Goal: Transaction & Acquisition: Book appointment/travel/reservation

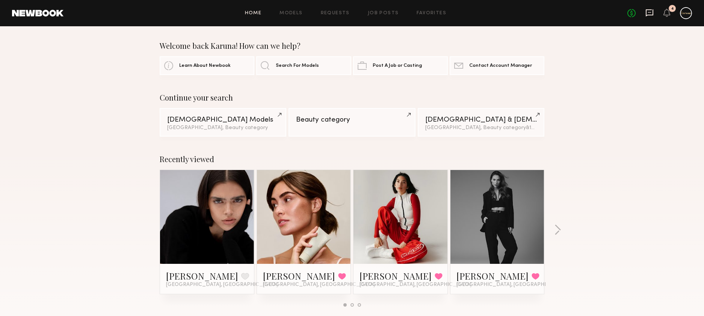
click at [652, 13] on icon at bounding box center [649, 13] width 8 height 8
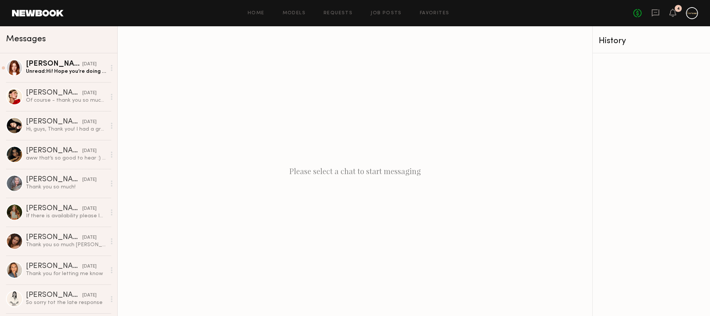
click at [283, 11] on div "Home Models Requests Job Posts Favorites Sign Out" at bounding box center [348, 13] width 570 height 5
click at [295, 13] on link "Models" at bounding box center [294, 13] width 23 height 5
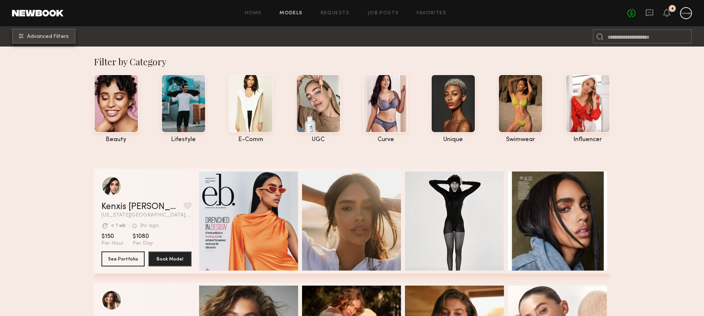
click at [46, 34] on span "Advanced Filters" at bounding box center [48, 36] width 42 height 5
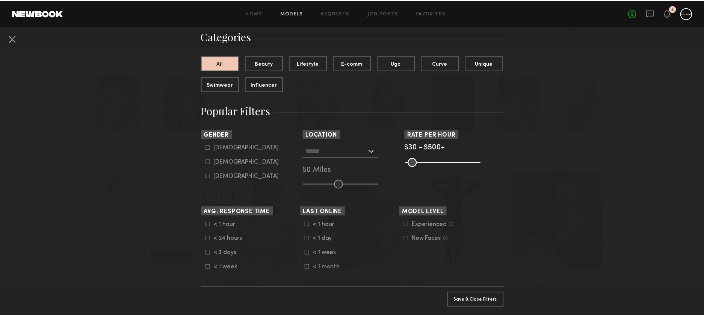
scroll to position [58, 0]
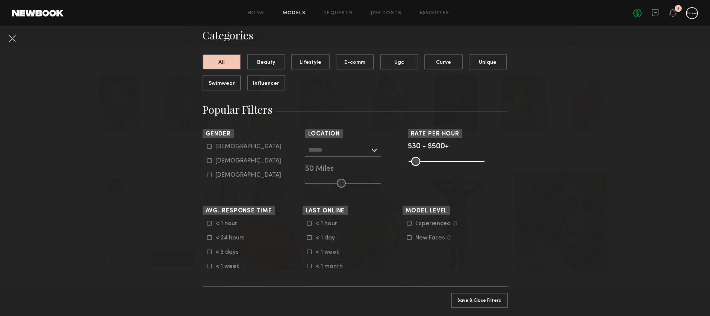
click at [215, 163] on div "Female" at bounding box center [248, 161] width 66 height 5
type input "**"
click at [481, 293] on button "Apply 1 Filters & Close" at bounding box center [479, 300] width 57 height 15
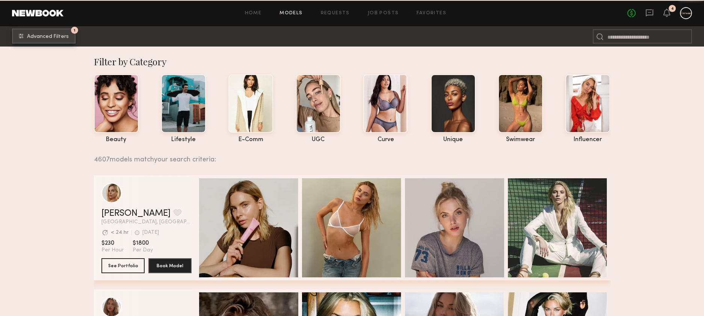
click at [44, 43] on button "1 Advanced Filters" at bounding box center [43, 36] width 63 height 15
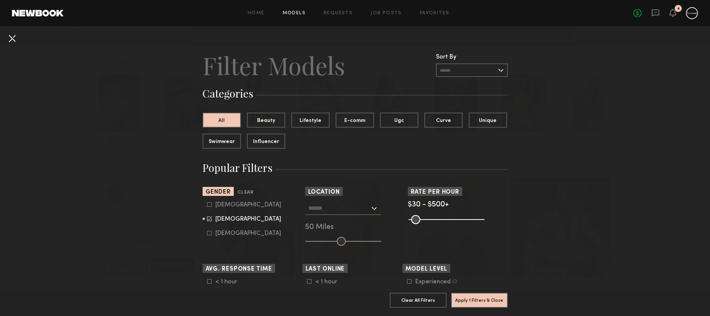
click at [11, 33] on button at bounding box center [12, 38] width 12 height 12
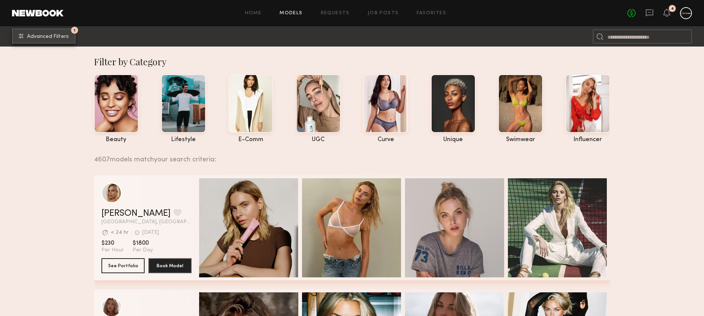
click at [36, 35] on span "Advanced Filters" at bounding box center [48, 36] width 42 height 5
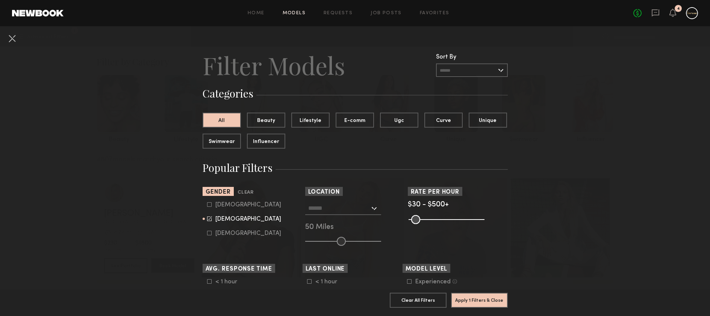
click at [369, 208] on div at bounding box center [343, 209] width 76 height 14
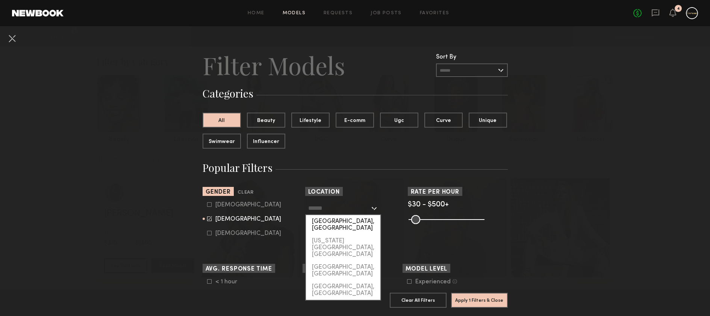
click at [354, 217] on div "[GEOGRAPHIC_DATA], [GEOGRAPHIC_DATA]" at bounding box center [343, 225] width 74 height 20
type input "**********"
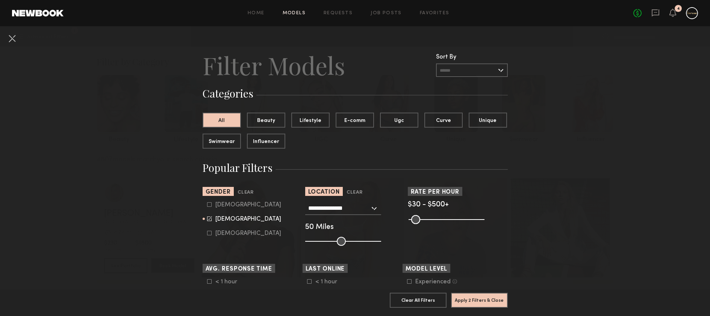
click at [331, 241] on input "range" at bounding box center [343, 241] width 76 height 9
click at [334, 242] on input "range" at bounding box center [343, 241] width 76 height 9
click at [336, 241] on input "range" at bounding box center [343, 241] width 76 height 9
click at [337, 241] on input "range" at bounding box center [343, 241] width 76 height 9
click at [338, 240] on input "range" at bounding box center [343, 241] width 76 height 9
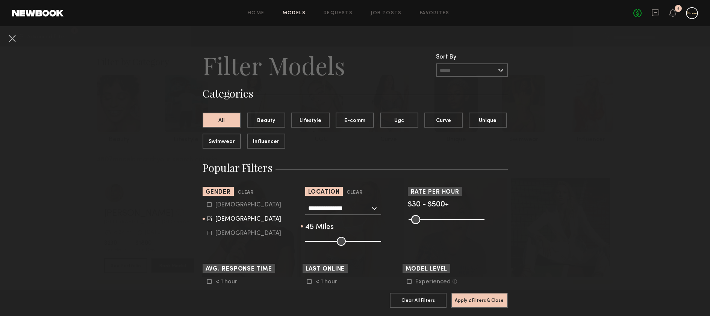
click at [339, 240] on input "range" at bounding box center [343, 241] width 76 height 9
click at [341, 241] on input "range" at bounding box center [343, 241] width 76 height 9
type input "**"
click at [337, 241] on input "range" at bounding box center [343, 241] width 76 height 9
click at [488, 296] on button "Apply 2 Filters & Close" at bounding box center [479, 300] width 57 height 15
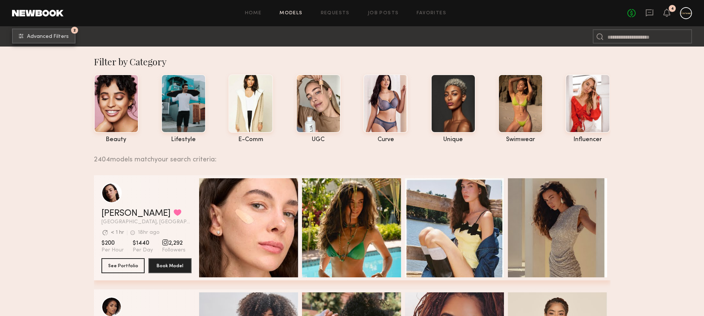
click at [63, 37] on span "Advanced Filters" at bounding box center [48, 36] width 42 height 5
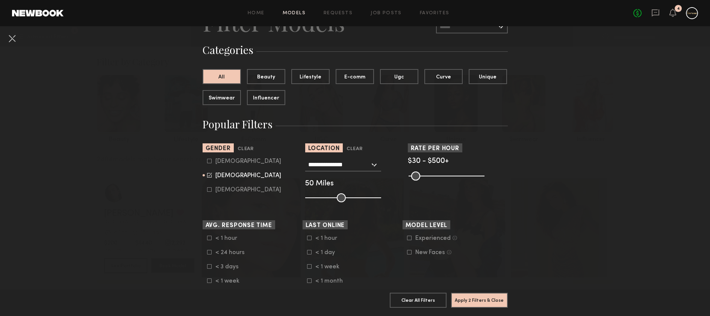
scroll to position [98, 0]
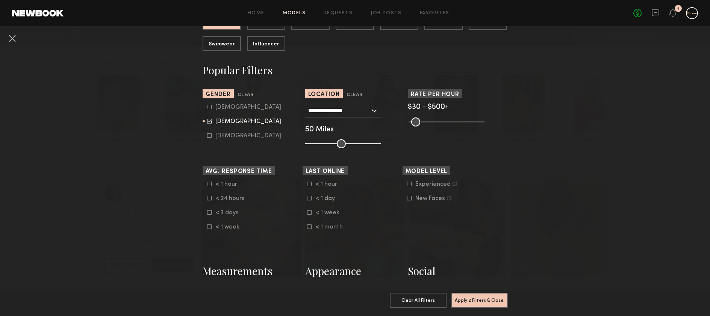
click at [426, 197] on div "New Faces" at bounding box center [430, 199] width 30 height 5
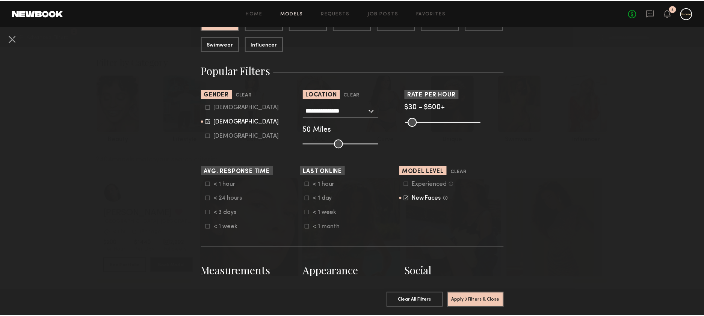
scroll to position [207, 0]
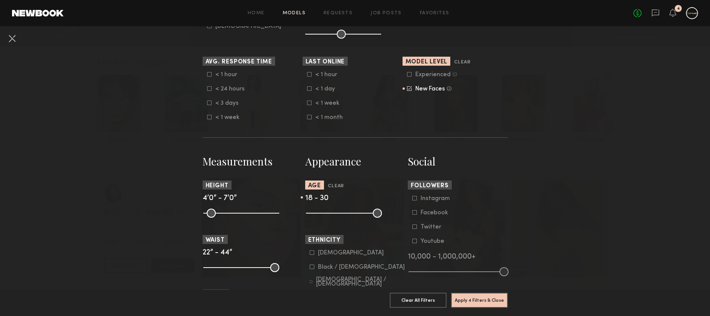
drag, startPoint x: 373, startPoint y: 213, endPoint x: 333, endPoint y: 217, distance: 40.0
type input "**"
click at [333, 217] on input "range" at bounding box center [344, 213] width 76 height 9
click at [484, 293] on button "Apply 4 Filters & Close" at bounding box center [479, 300] width 57 height 15
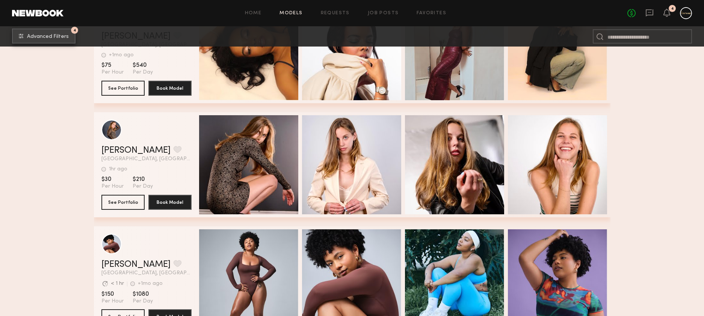
scroll to position [7591, 0]
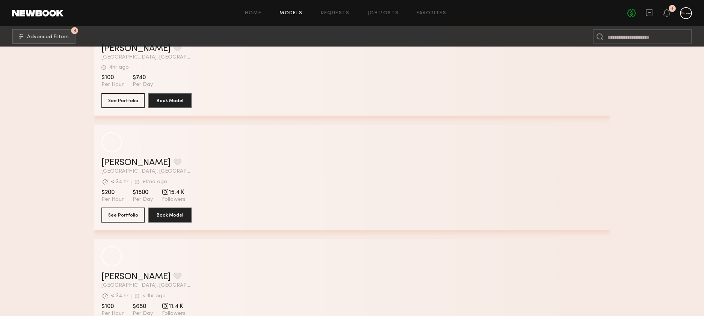
scroll to position [0, 0]
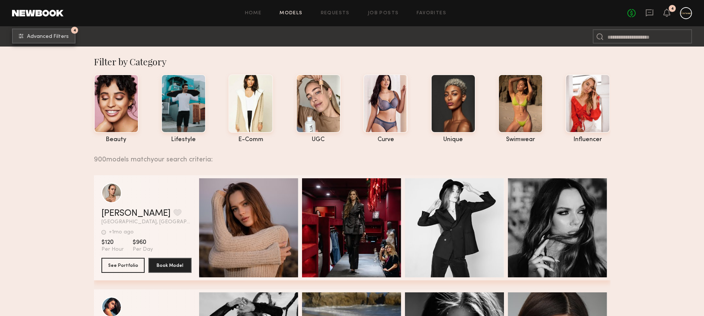
click at [65, 42] on button "4 Advanced Filters" at bounding box center [43, 36] width 63 height 15
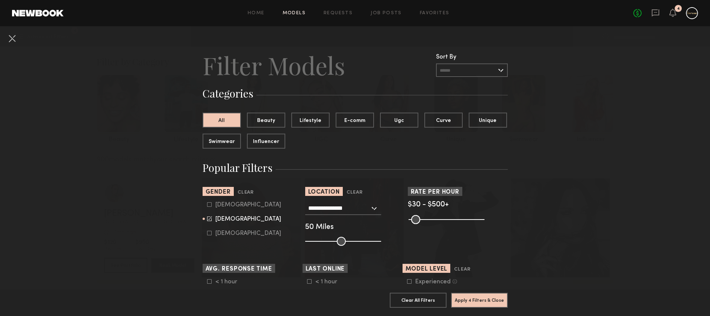
click at [485, 76] on input "text" at bounding box center [472, 70] width 72 height 14
click at [410, 295] on button "Clear All Filters" at bounding box center [418, 300] width 57 height 15
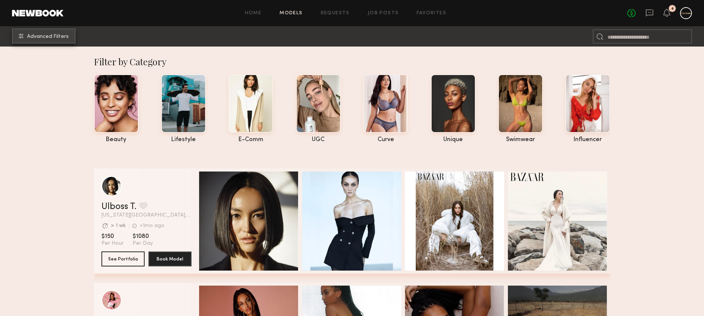
click at [32, 38] on span "Advanced Filters" at bounding box center [48, 36] width 42 height 5
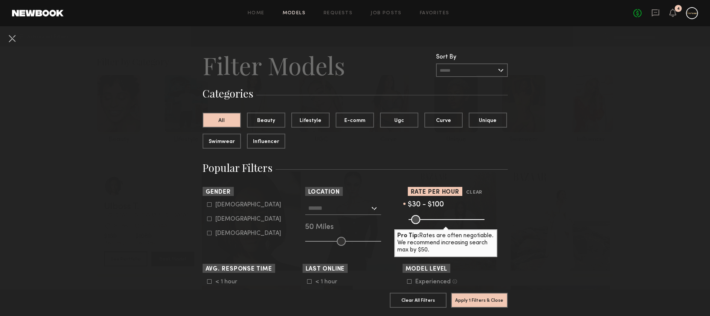
drag, startPoint x: 479, startPoint y: 221, endPoint x: 420, endPoint y: 230, distance: 59.7
type input "***"
click at [420, 224] on input "range" at bounding box center [446, 219] width 76 height 9
click at [477, 297] on button "Apply 1 Filters & Close" at bounding box center [479, 300] width 57 height 15
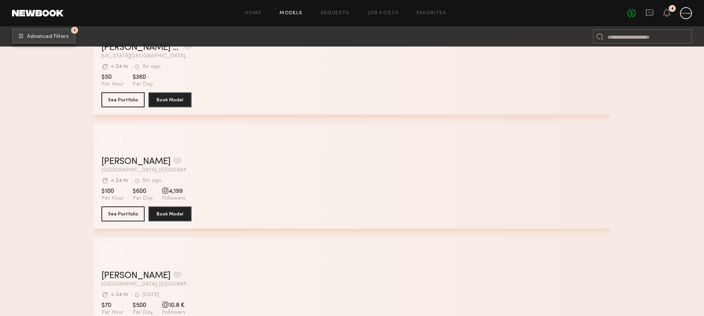
scroll to position [9774, 0]
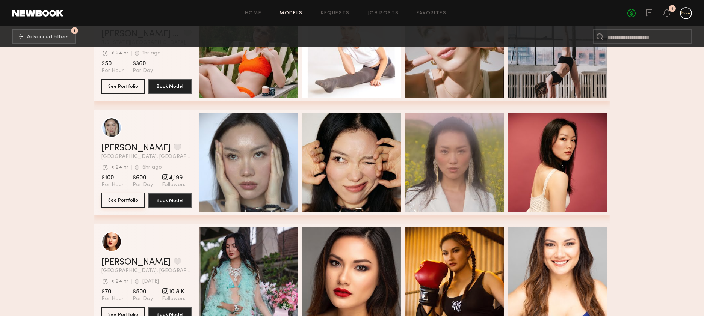
click at [122, 204] on button "See Portfolio" at bounding box center [122, 200] width 43 height 15
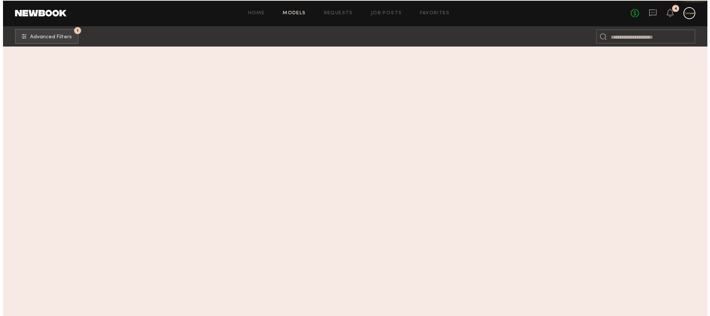
scroll to position [0, 0]
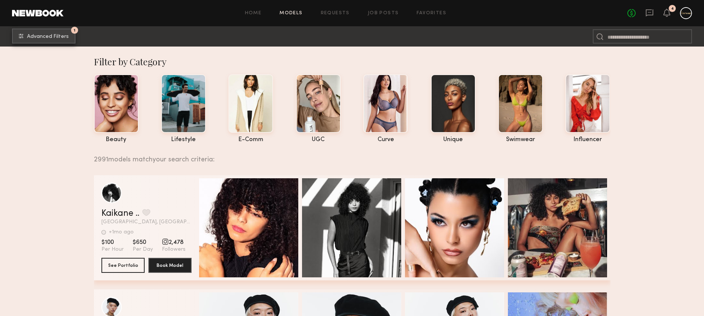
click at [52, 35] on span "Advanced Filters" at bounding box center [48, 36] width 42 height 5
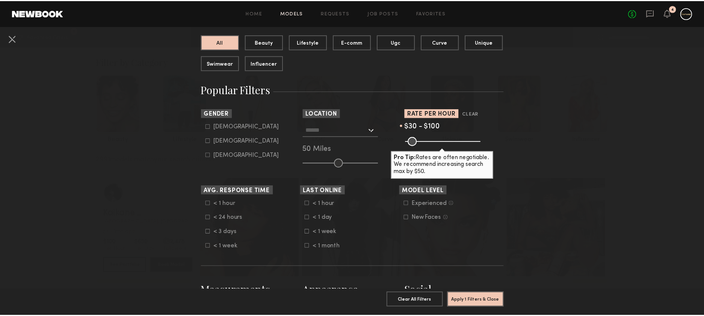
scroll to position [27, 0]
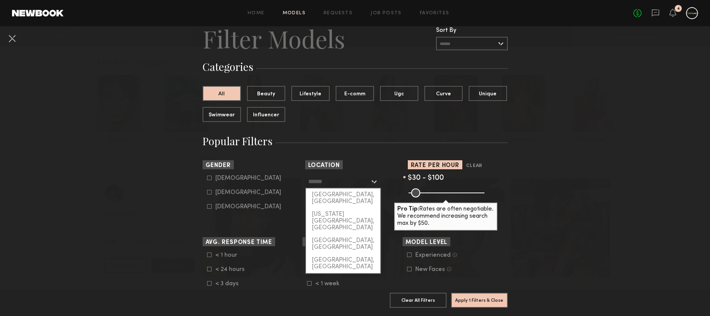
click at [337, 182] on input "text" at bounding box center [339, 181] width 62 height 13
click at [353, 190] on div "[GEOGRAPHIC_DATA], [GEOGRAPHIC_DATA]" at bounding box center [343, 199] width 74 height 20
type input "**********"
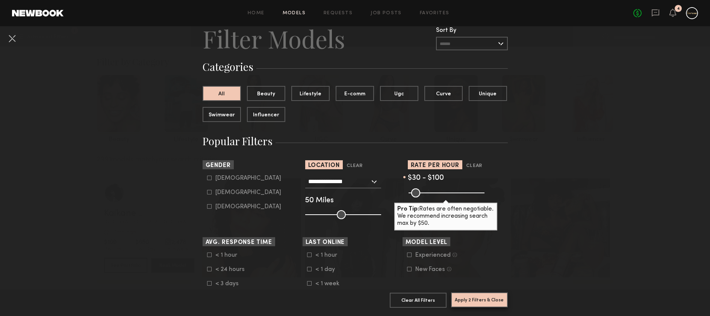
click at [484, 301] on button "Apply 2 Filters & Close" at bounding box center [479, 300] width 57 height 15
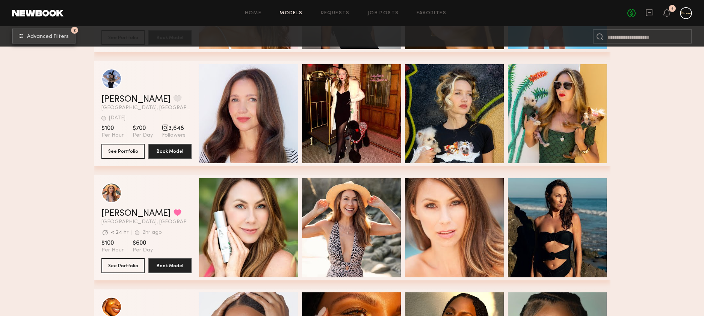
scroll to position [7587, 0]
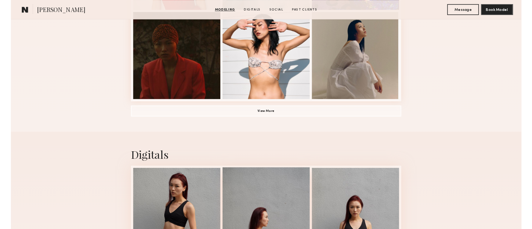
scroll to position [736, 0]
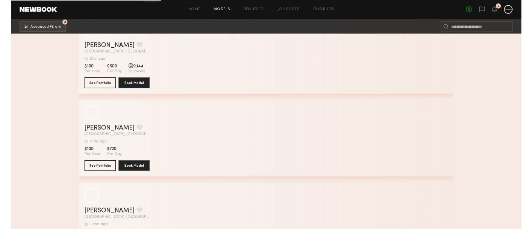
scroll to position [11798, 0]
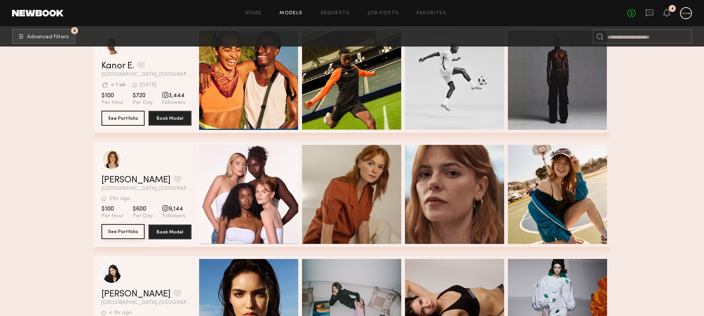
click at [125, 229] on button "See Portfolio" at bounding box center [122, 231] width 43 height 15
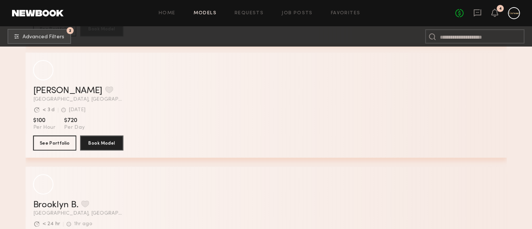
scroll to position [782, 0]
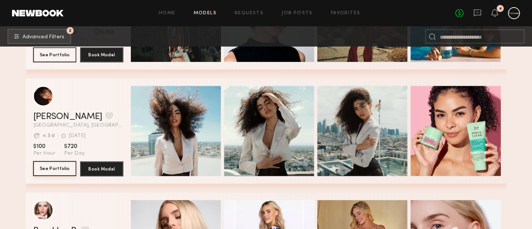
click at [49, 168] on button "See Portfolio" at bounding box center [54, 168] width 43 height 15
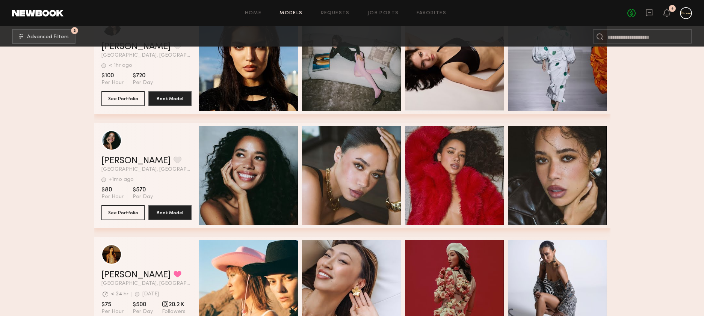
scroll to position [12047, 0]
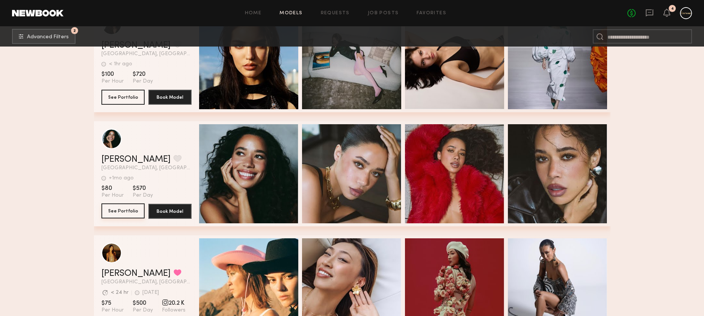
click at [132, 209] on button "See Portfolio" at bounding box center [122, 211] width 43 height 15
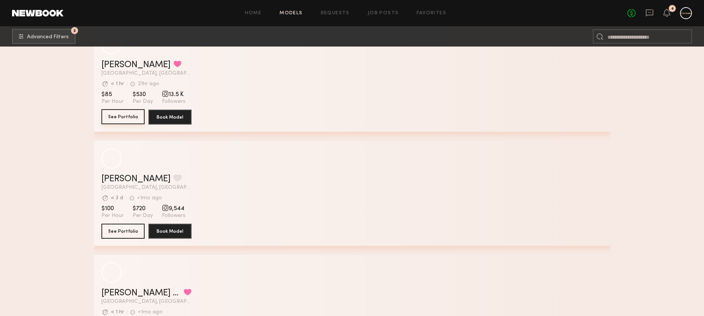
scroll to position [14997, 0]
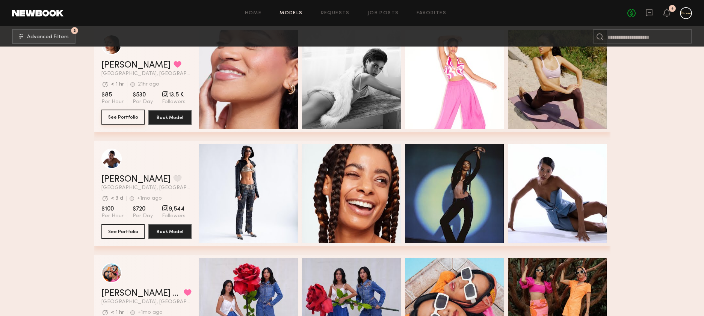
click at [107, 119] on button "See Portfolio" at bounding box center [122, 117] width 43 height 15
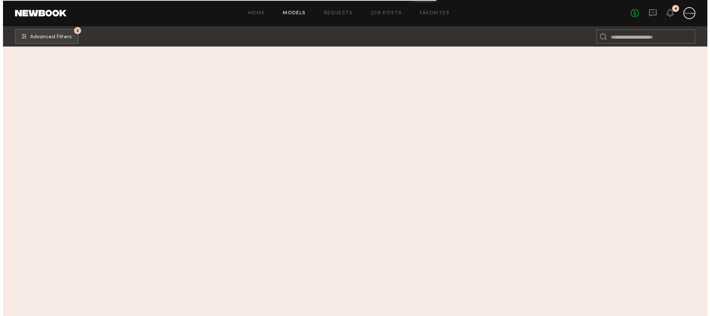
scroll to position [0, 0]
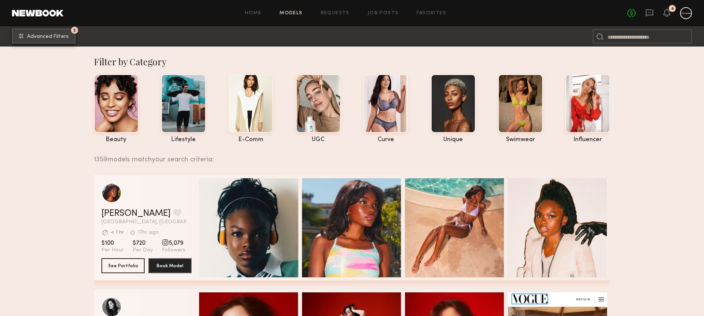
click at [60, 33] on button "2 Advanced Filters" at bounding box center [43, 36] width 63 height 15
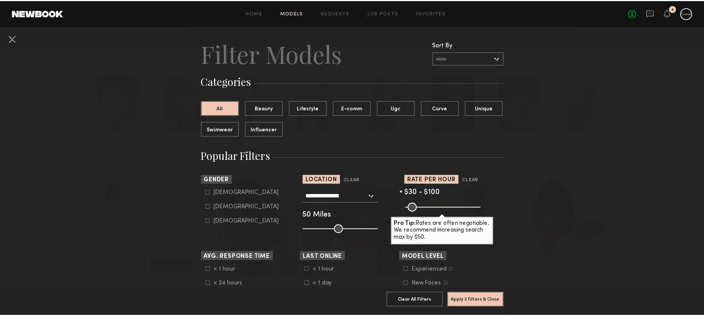
scroll to position [12, 0]
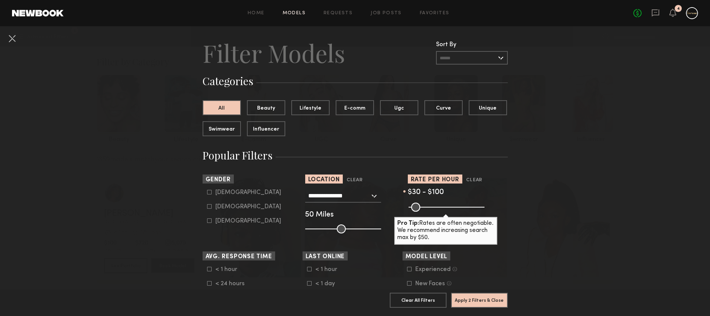
click at [219, 204] on common-framework-checkbox "Female" at bounding box center [254, 207] width 95 height 7
click at [220, 205] on div "Female" at bounding box center [248, 207] width 66 height 5
type input "**"
click at [494, 298] on button "Apply 3 Filters & Close" at bounding box center [479, 300] width 57 height 15
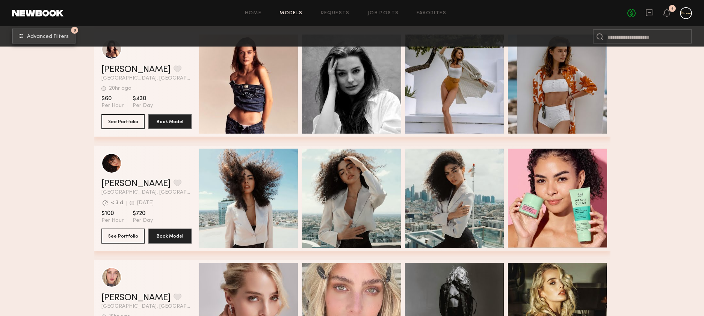
scroll to position [717, 0]
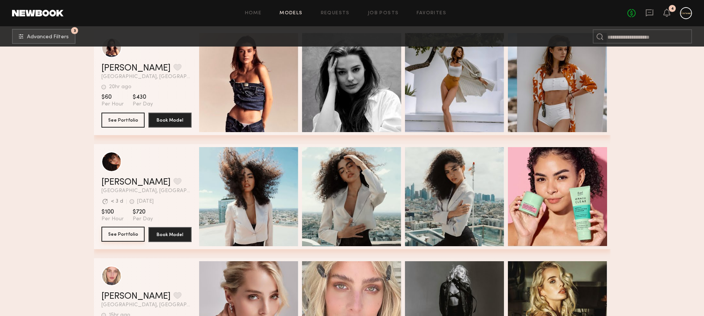
click at [127, 234] on button "See Portfolio" at bounding box center [122, 234] width 43 height 15
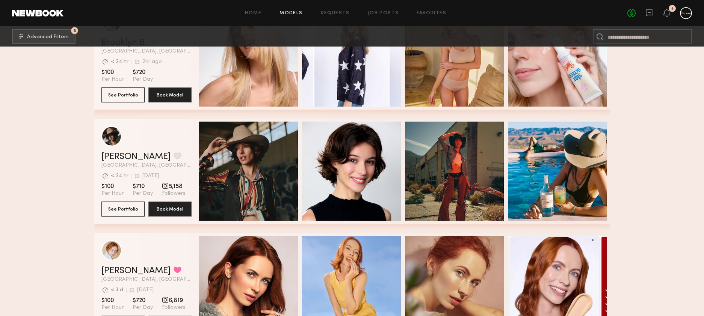
scroll to position [0, 0]
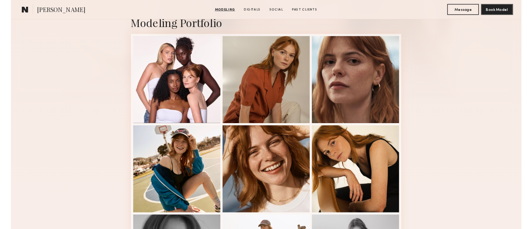
scroll to position [171, 0]
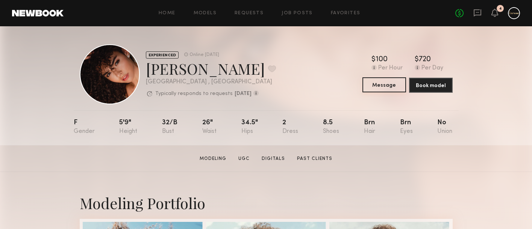
click at [389, 84] on button "Message" at bounding box center [384, 84] width 44 height 15
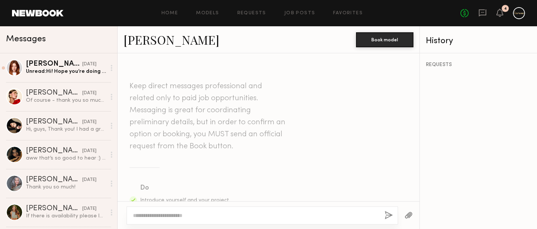
click at [203, 215] on textarea at bounding box center [256, 216] width 246 height 8
type textarea "*"
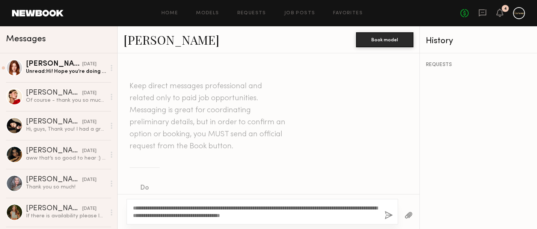
type textarea "**********"
click at [385, 215] on button "button" at bounding box center [389, 215] width 8 height 9
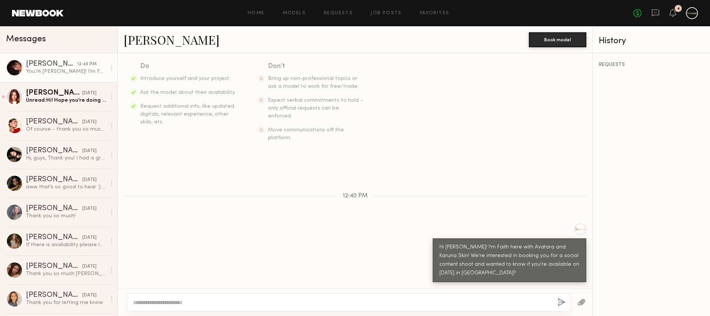
scroll to position [106, 0]
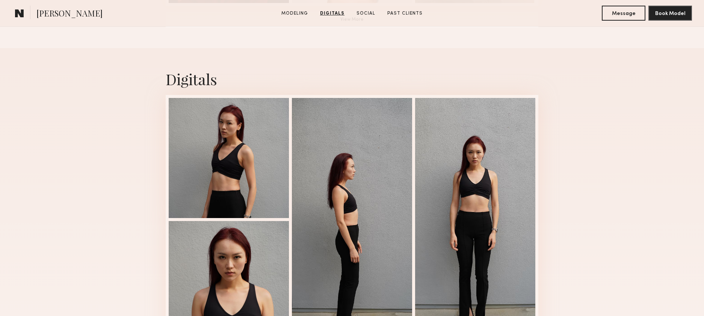
scroll to position [673, 0]
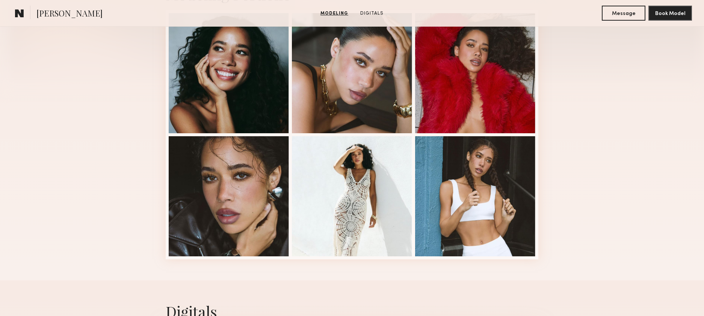
scroll to position [207, 0]
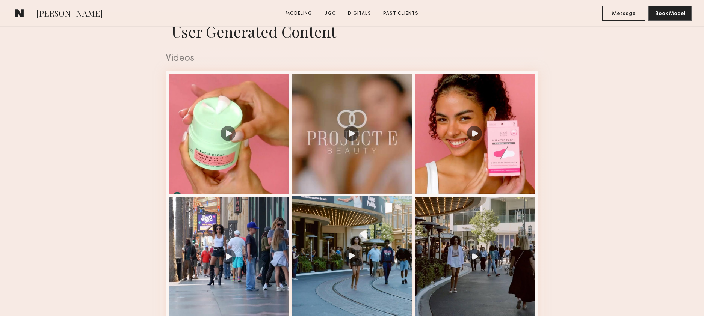
scroll to position [745, 0]
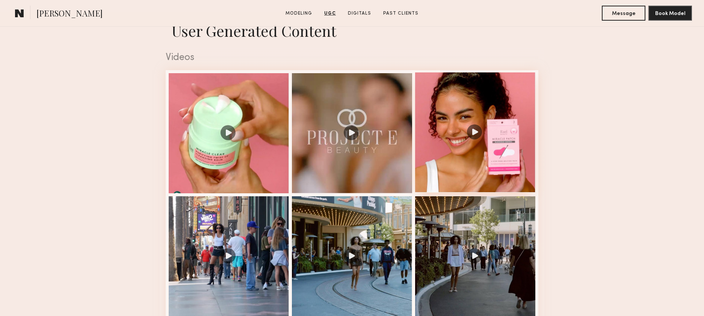
click at [463, 136] on div at bounding box center [475, 133] width 120 height 120
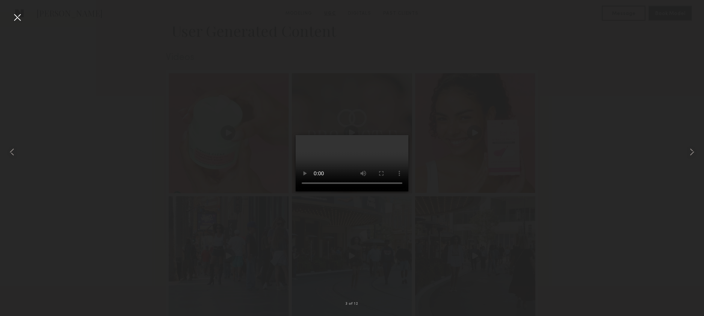
click at [600, 148] on div at bounding box center [352, 152] width 704 height 280
click at [577, 149] on div at bounding box center [352, 152] width 704 height 280
click at [6, 21] on div at bounding box center [14, 152] width 28 height 280
click at [16, 17] on div at bounding box center [17, 17] width 12 height 12
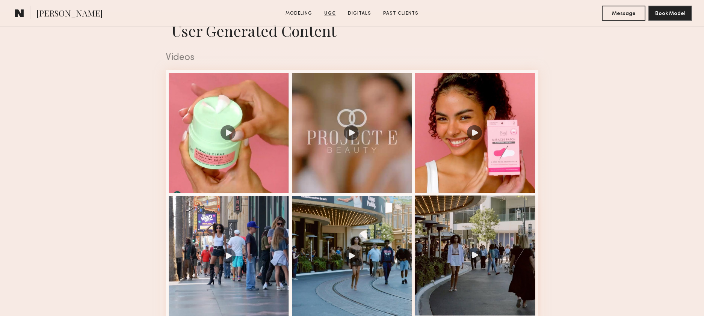
scroll to position [999, 0]
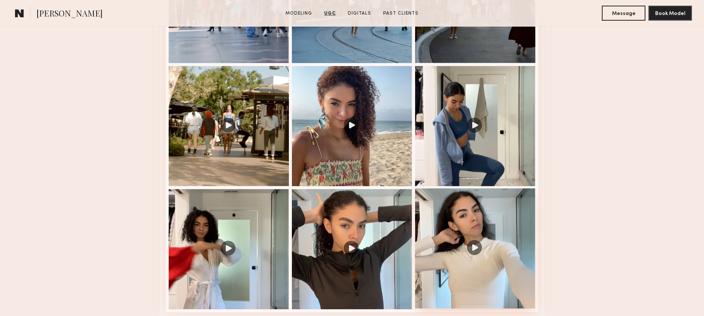
click at [493, 239] on div at bounding box center [475, 249] width 120 height 120
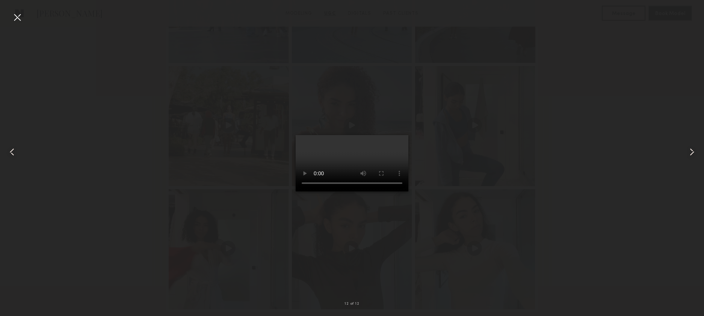
click at [613, 203] on div at bounding box center [352, 152] width 704 height 280
click at [597, 204] on div at bounding box center [352, 152] width 704 height 280
click at [15, 16] on div at bounding box center [17, 17] width 12 height 12
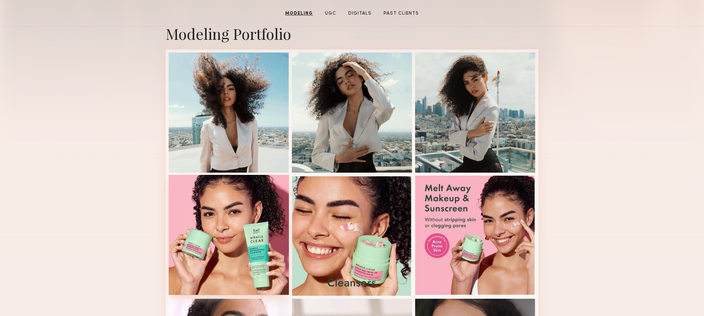
scroll to position [184, 0]
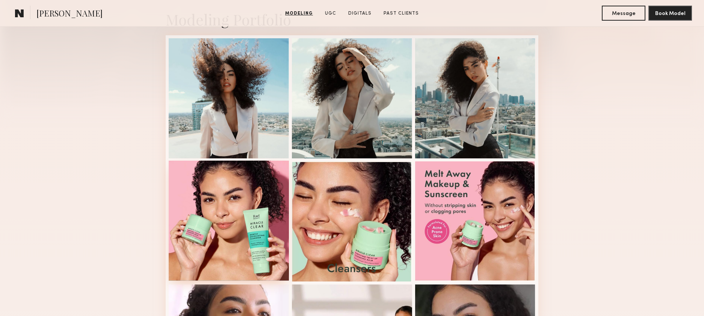
click at [224, 223] on div at bounding box center [229, 221] width 120 height 120
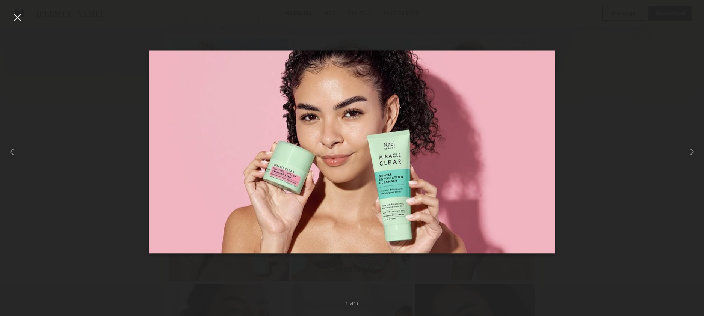
click at [579, 121] on div at bounding box center [352, 152] width 704 height 280
click at [602, 58] on div at bounding box center [352, 152] width 704 height 280
click at [17, 15] on div at bounding box center [17, 17] width 12 height 12
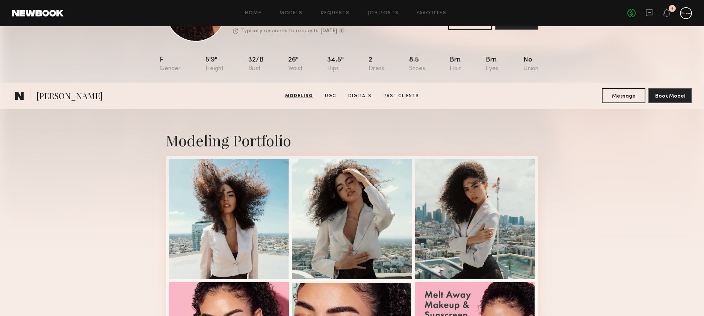
scroll to position [0, 0]
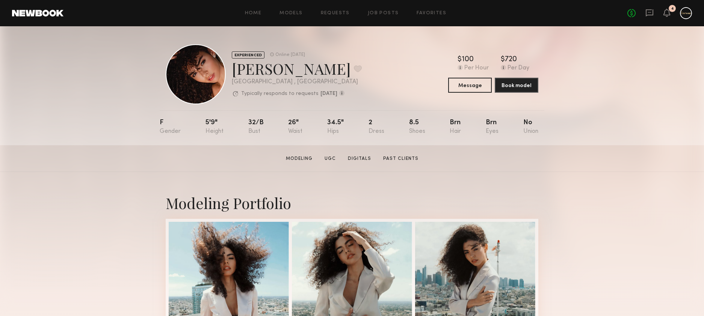
click at [337, 95] on b "within 3 days" at bounding box center [328, 93] width 17 height 5
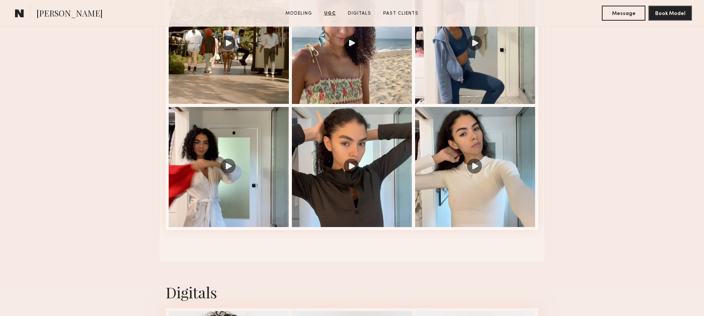
scroll to position [1079, 0]
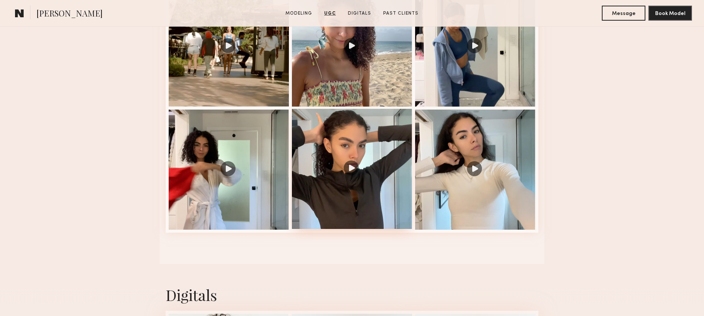
click at [359, 189] on div at bounding box center [352, 169] width 120 height 120
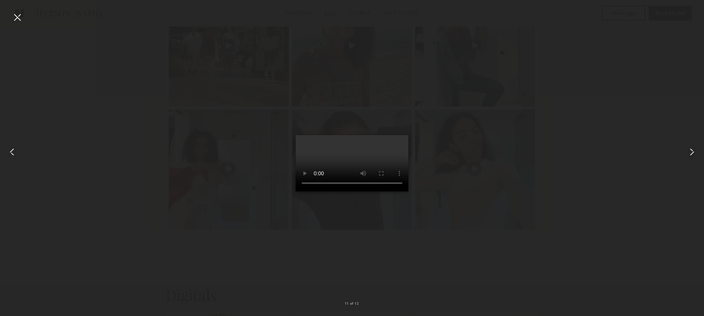
click at [679, 197] on div at bounding box center [690, 152] width 28 height 280
click at [22, 18] on div at bounding box center [17, 17] width 12 height 12
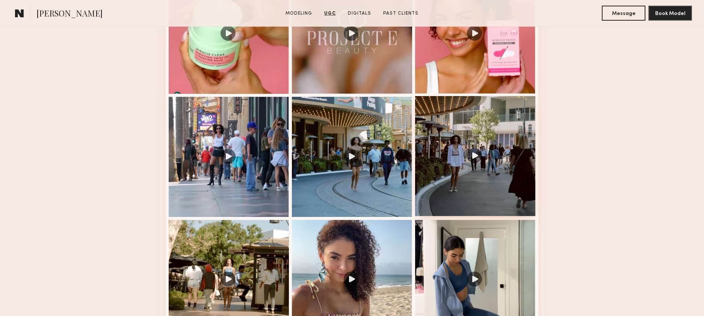
scroll to position [831, 0]
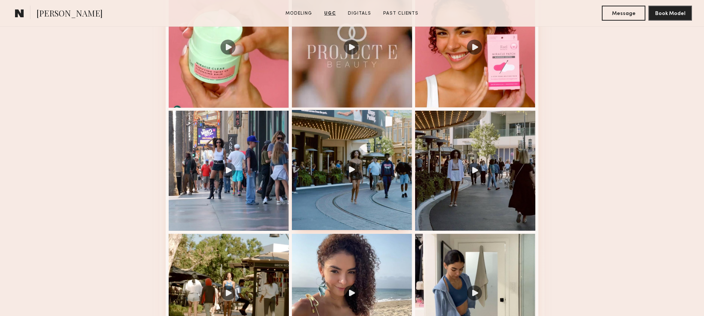
click at [391, 149] on div at bounding box center [352, 170] width 120 height 120
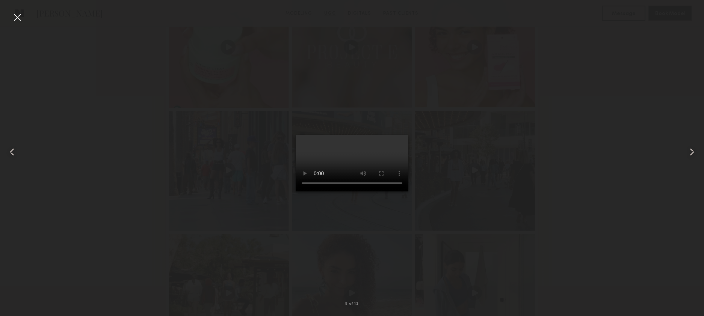
click at [590, 135] on div at bounding box center [352, 152] width 704 height 280
click at [19, 18] on div at bounding box center [17, 17] width 12 height 12
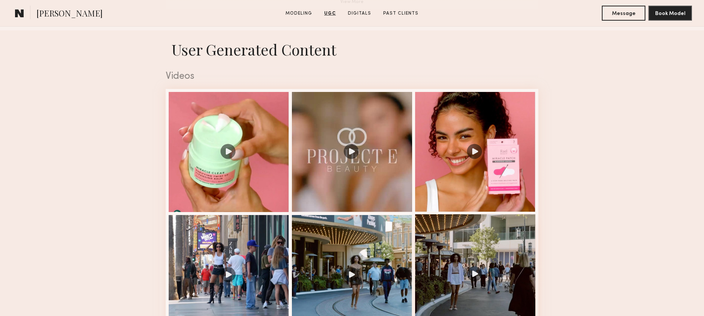
scroll to position [726, 0]
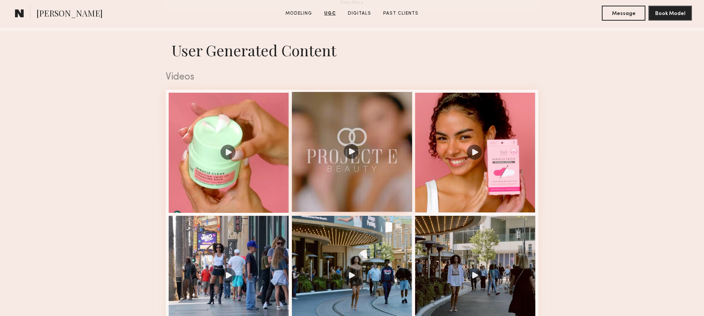
click at [353, 173] on div at bounding box center [352, 152] width 120 height 120
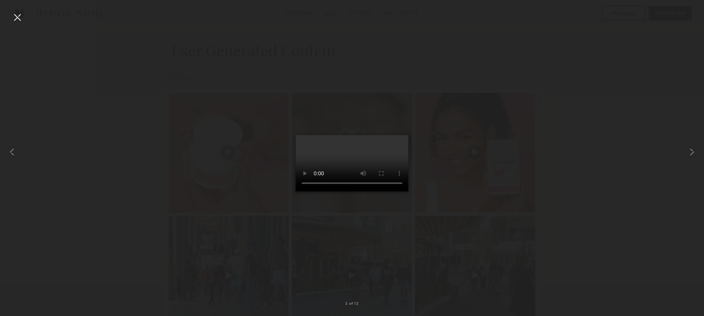
click at [658, 199] on div at bounding box center [352, 152] width 704 height 280
click at [646, 196] on div at bounding box center [352, 152] width 704 height 280
click at [695, 153] on common-icon at bounding box center [692, 152] width 12 height 12
click at [638, 194] on div at bounding box center [352, 152] width 704 height 280
click at [21, 16] on div at bounding box center [17, 17] width 12 height 12
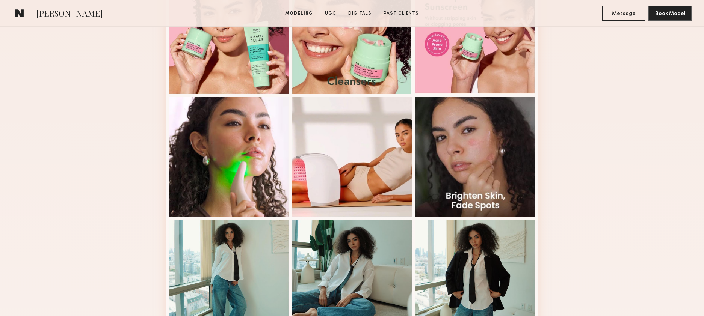
scroll to position [0, 0]
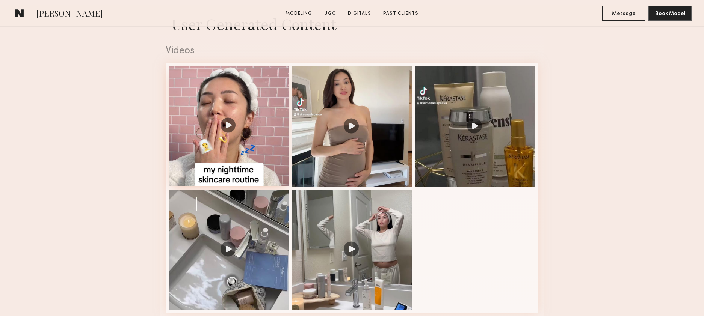
scroll to position [756, 0]
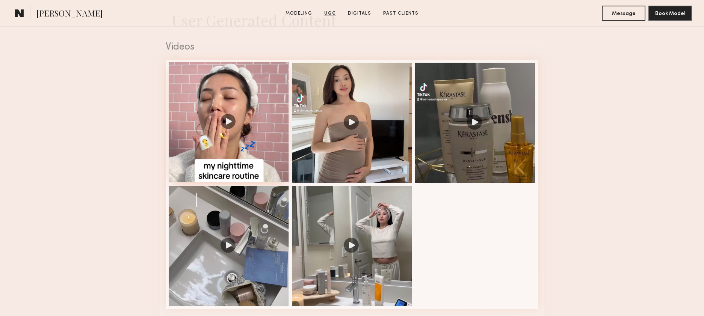
click at [226, 154] on div at bounding box center [229, 122] width 120 height 120
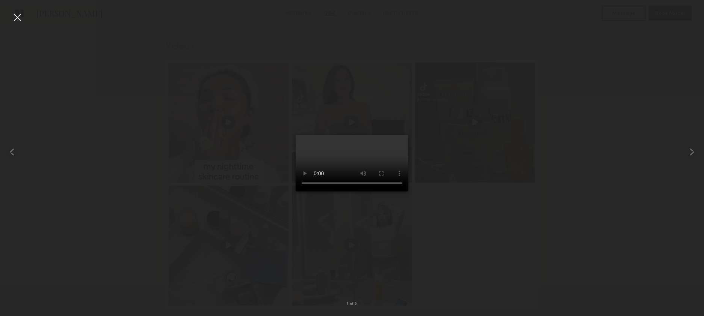
click at [612, 205] on div at bounding box center [352, 152] width 704 height 280
click at [603, 193] on div at bounding box center [352, 152] width 704 height 280
click at [17, 17] on div at bounding box center [17, 17] width 12 height 12
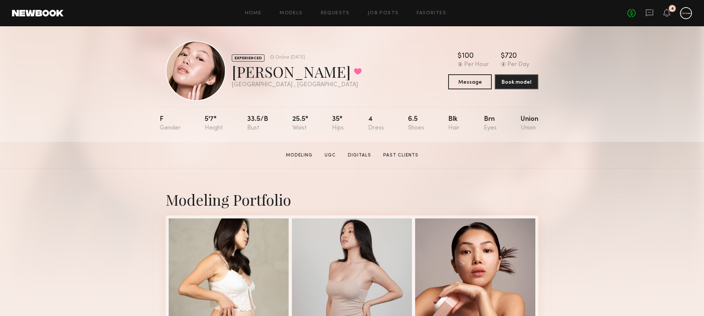
scroll to position [0, 0]
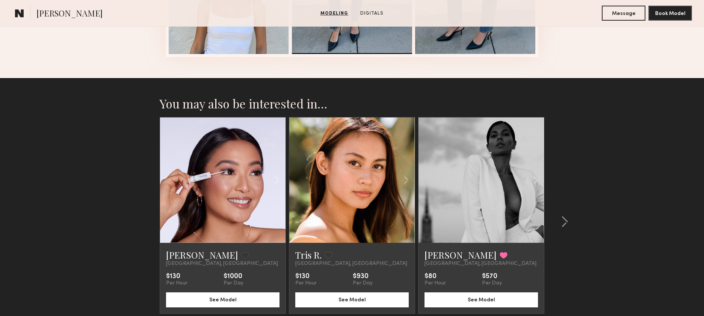
scroll to position [729, 0]
